Goal: Find specific page/section

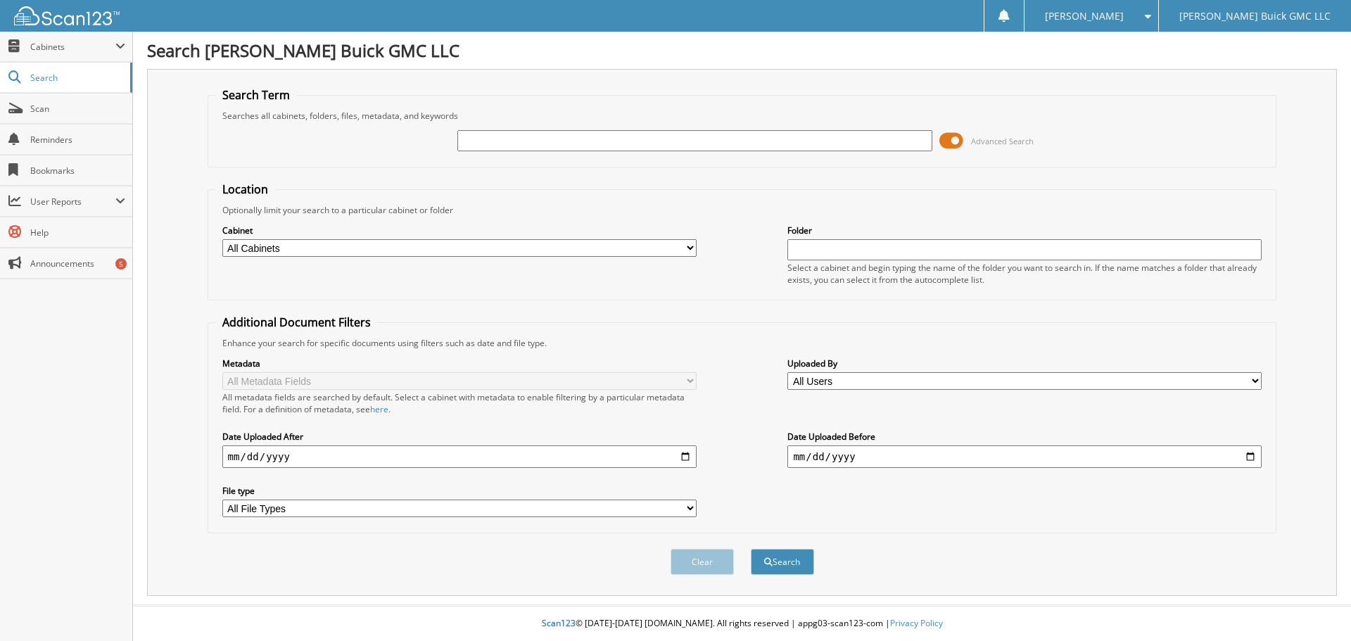
click at [511, 149] on input "text" at bounding box center [694, 140] width 474 height 21
type input "50853"
click at [751, 549] on button "Search" at bounding box center [782, 562] width 63 height 26
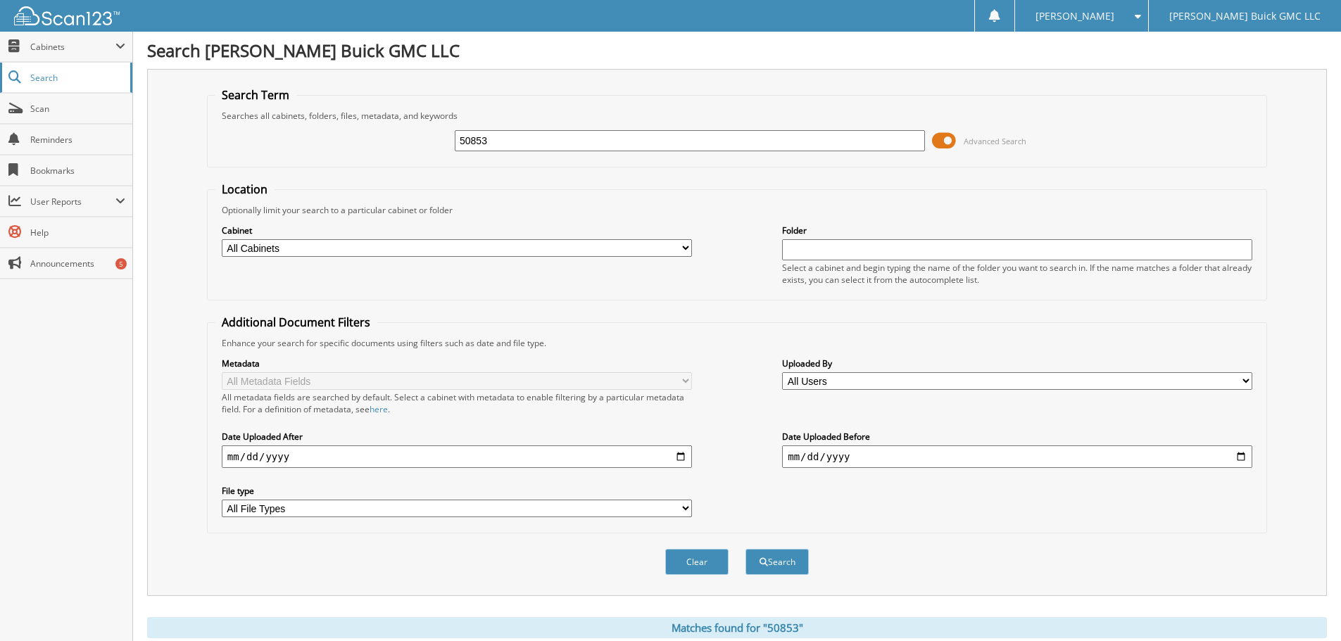
click at [59, 74] on span "Search" at bounding box center [76, 78] width 93 height 12
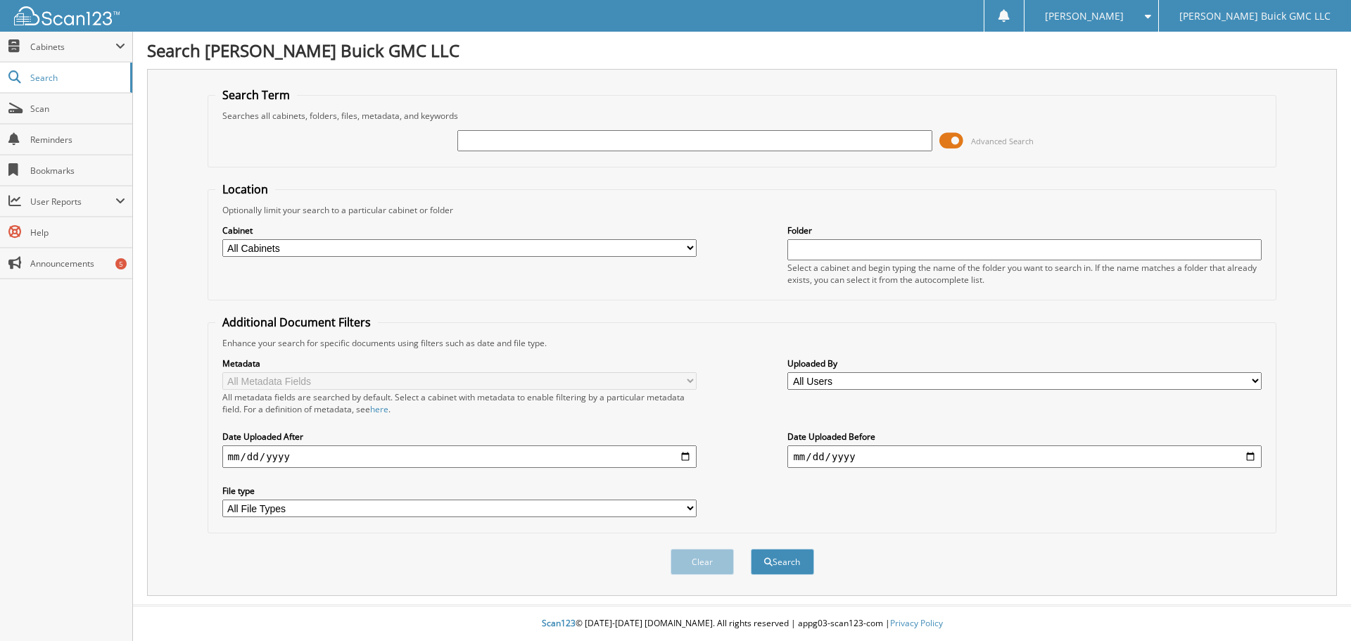
click at [478, 128] on div "Advanced Search" at bounding box center [742, 141] width 1054 height 38
click at [485, 139] on input "text" at bounding box center [694, 140] width 474 height 21
click at [51, 53] on span "Cabinets" at bounding box center [66, 47] width 132 height 30
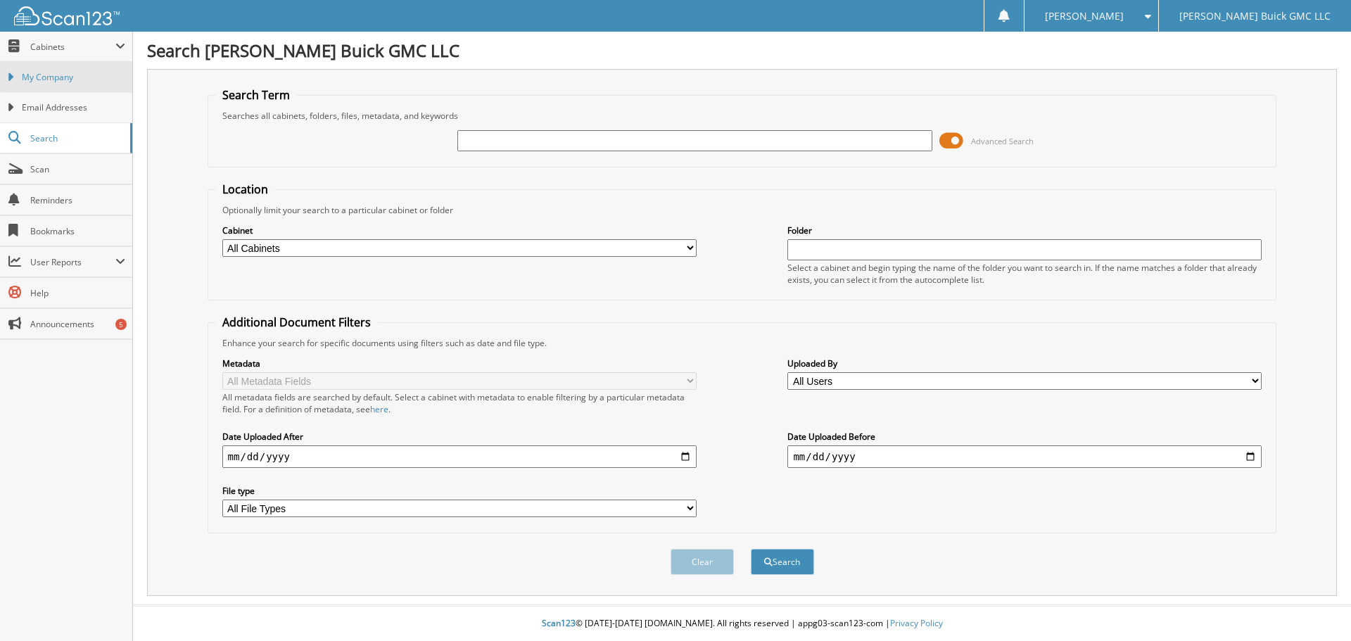
click at [37, 82] on span "My Company" at bounding box center [73, 77] width 103 height 13
